Goal: Task Accomplishment & Management: Manage account settings

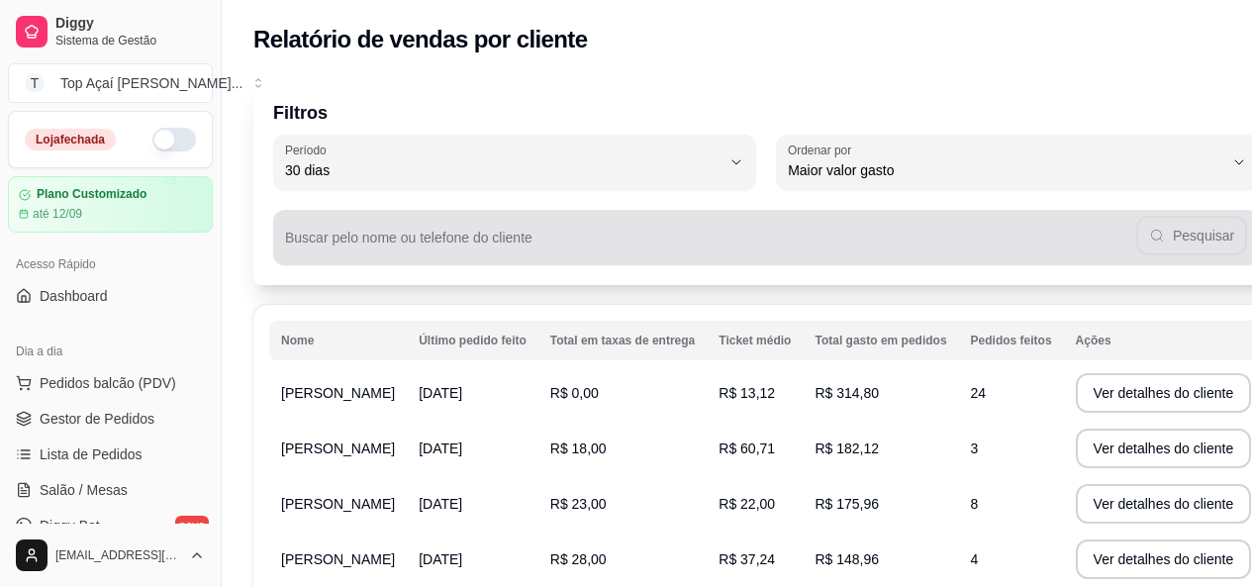
select select "30"
select select "HIGHEST_TOTAL_SPENT_WITH_ORDERS"
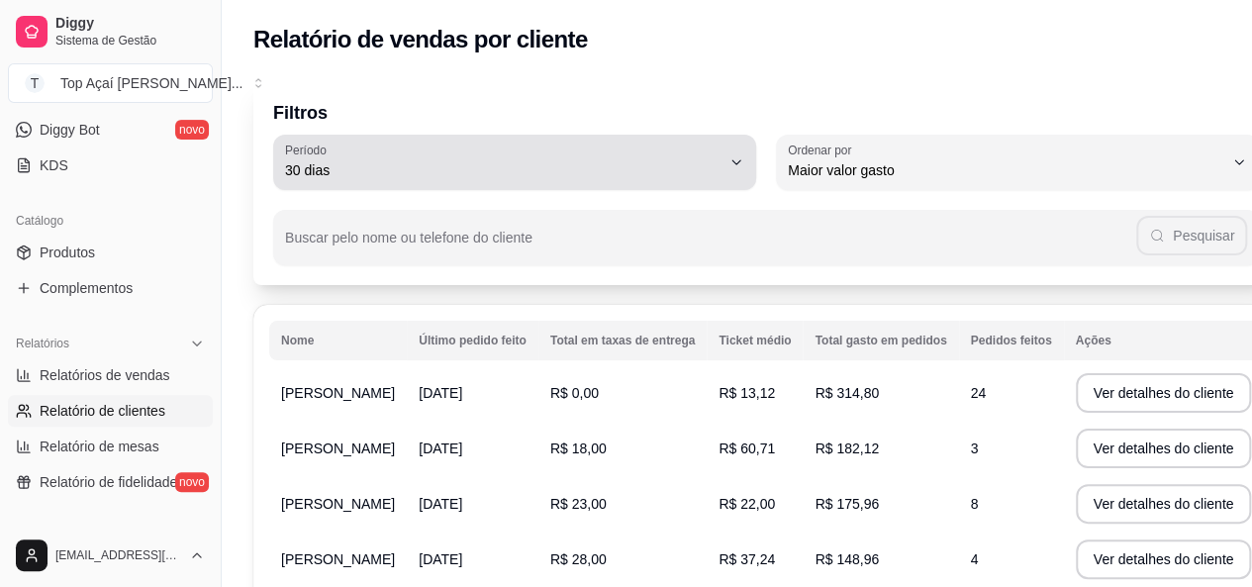
click at [670, 178] on span "30 dias" at bounding box center [502, 170] width 435 height 20
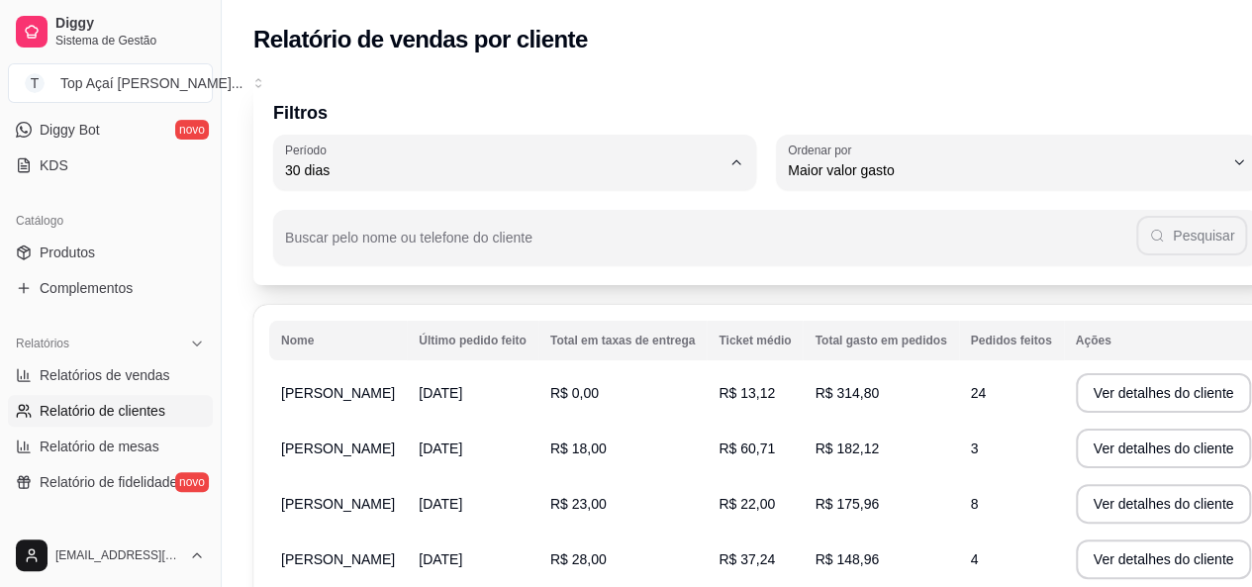
click at [530, 215] on span "Hoje" at bounding box center [491, 217] width 386 height 19
type input "0"
select select "0"
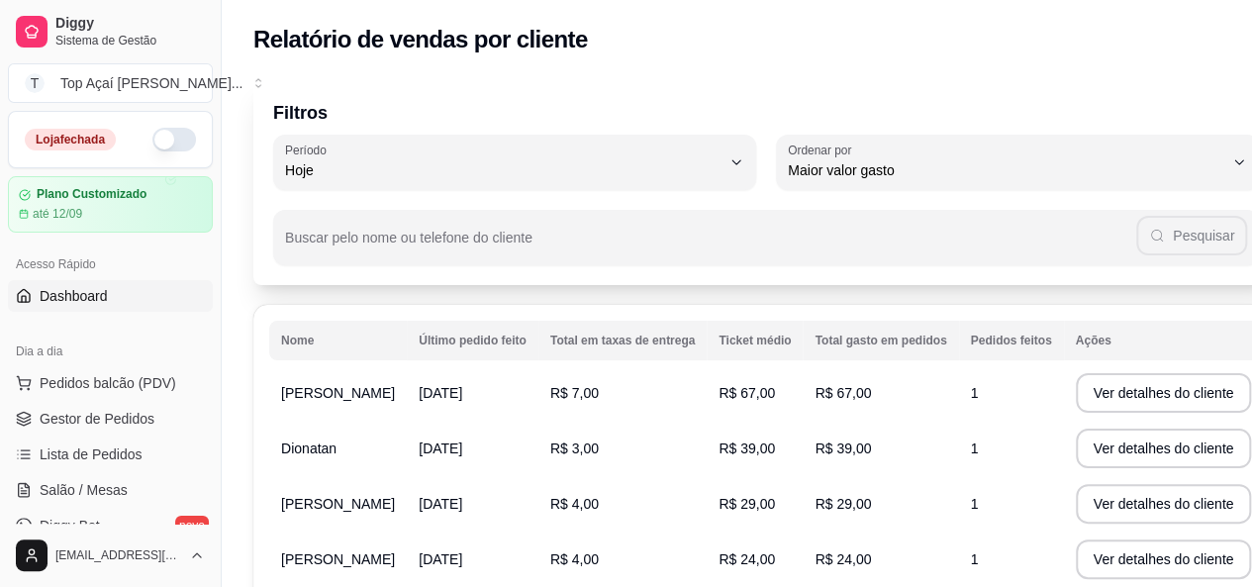
click at [101, 289] on span "Dashboard" at bounding box center [74, 296] width 68 height 20
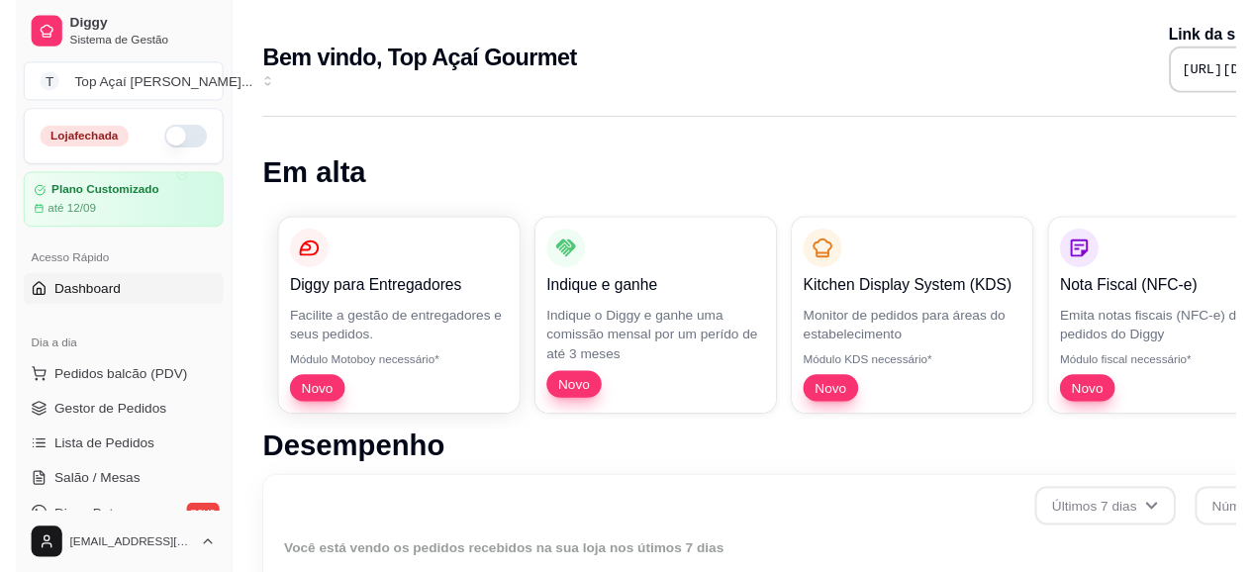
scroll to position [836, 0]
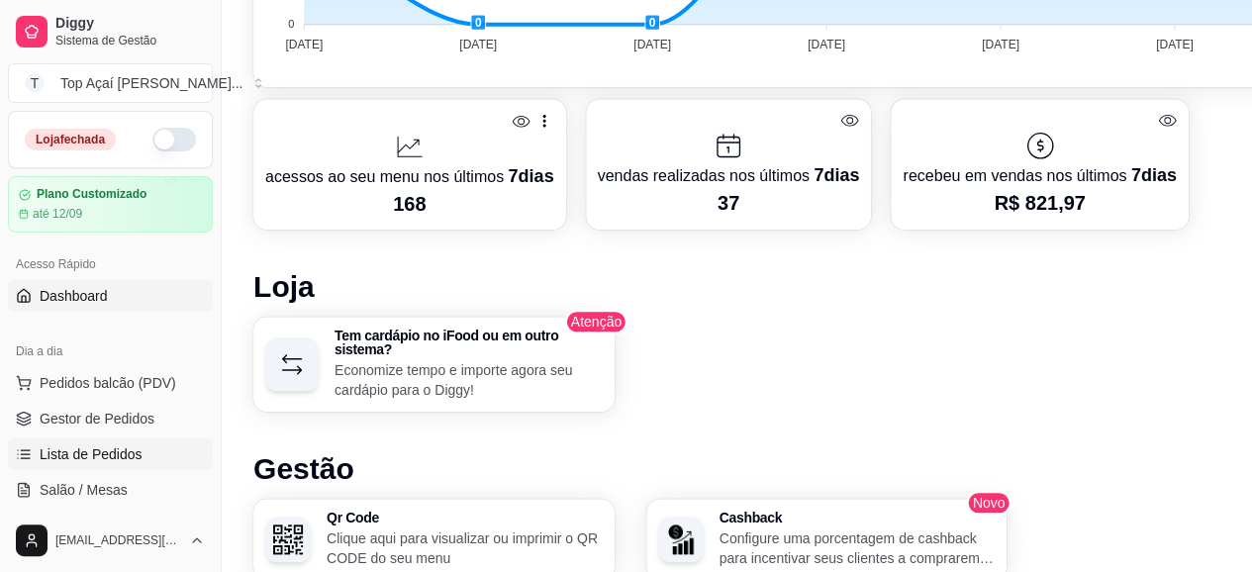
click at [82, 465] on link "Lista de Pedidos" at bounding box center [110, 454] width 205 height 32
